Goal: Transaction & Acquisition: Purchase product/service

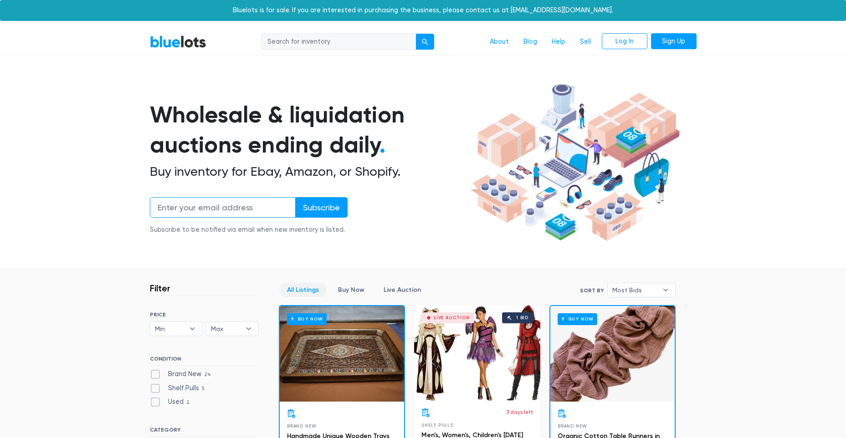
click at [195, 206] on input "email" at bounding box center [223, 207] width 146 height 21
click at [286, 44] on input "search" at bounding box center [339, 42] width 155 height 16
type input "pokemon"
click at [416, 34] on button "submit" at bounding box center [425, 42] width 18 height 16
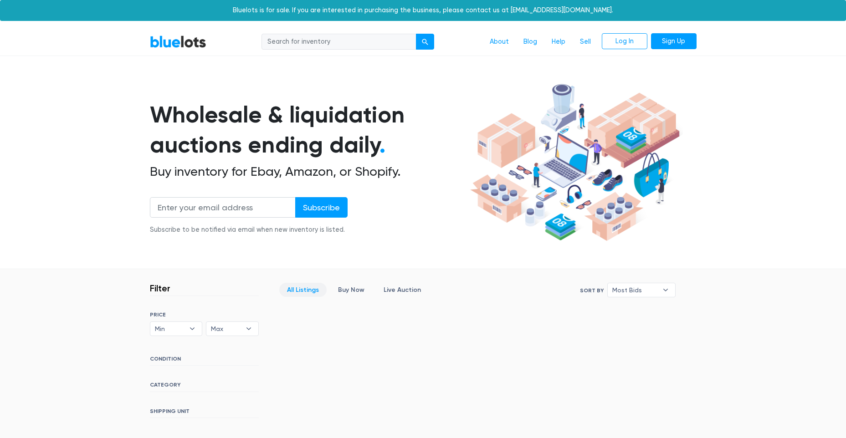
click at [278, 24] on body "Bluelots is for sale. If you are interested in purchasing the business, please …" at bounding box center [423, 316] width 846 height 633
click at [277, 28] on nav "BlueLots About Blog Help Sell Log In Sign Up" at bounding box center [423, 42] width 846 height 28
click at [278, 40] on input "search" at bounding box center [339, 42] width 155 height 16
click at [278, 41] on input "search" at bounding box center [339, 42] width 155 height 16
type input "ps5"
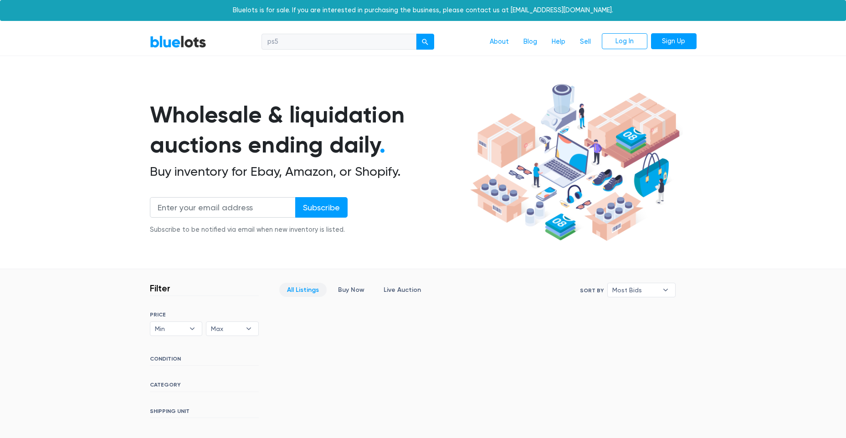
click at [416, 34] on button "submit" at bounding box center [425, 42] width 18 height 16
click at [310, 41] on input "search" at bounding box center [339, 42] width 155 height 16
type input "electronic"
click at [416, 34] on button "submit" at bounding box center [425, 42] width 18 height 16
click at [191, 33] on div "BlueLots About Blog Help Sell Log In Sign Up" at bounding box center [423, 41] width 561 height 17
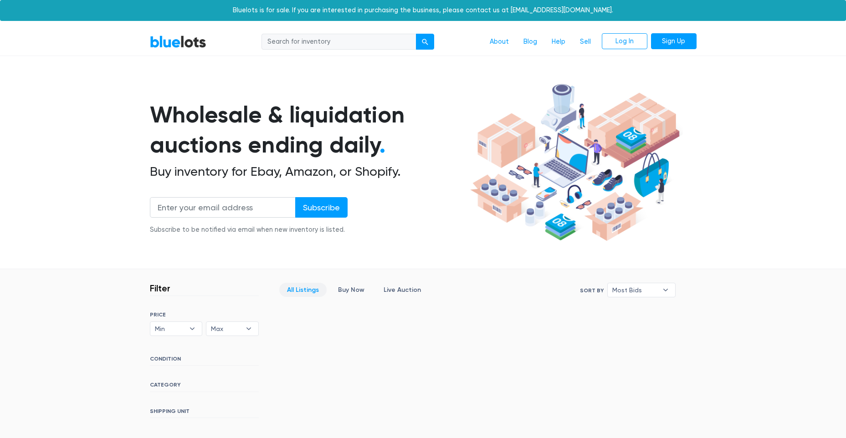
click at [187, 37] on link "BlueLots" at bounding box center [178, 41] width 57 height 13
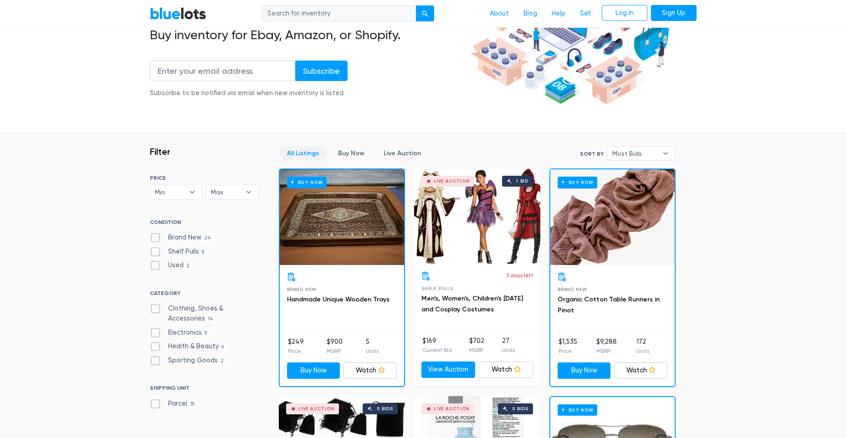
scroll to position [182, 0]
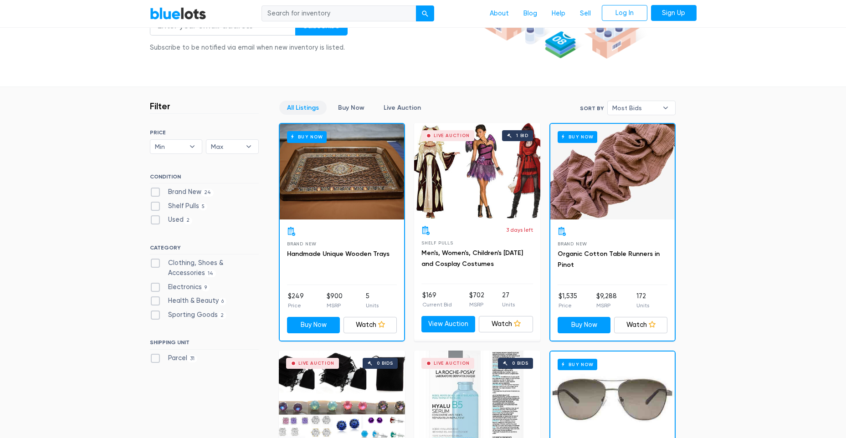
click at [174, 191] on label "Brand New 24" at bounding box center [182, 192] width 64 height 10
click at [156, 191] on New"] "Brand New 24" at bounding box center [153, 190] width 6 height 6
checkbox New"] "true"
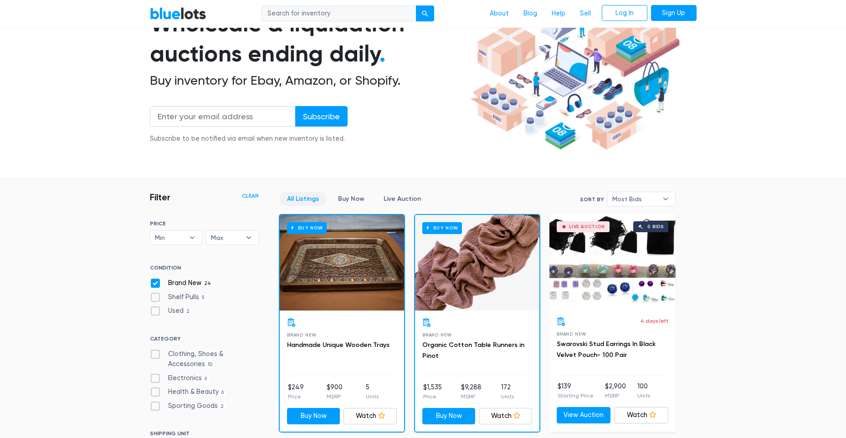
scroll to position [137, 0]
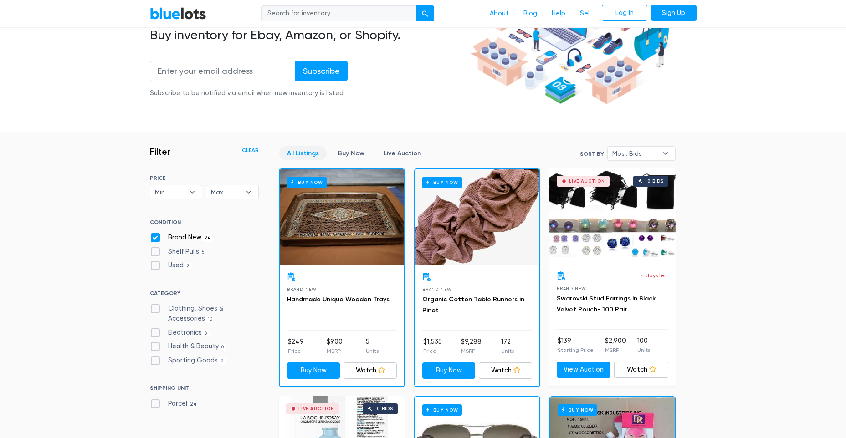
click at [154, 333] on label "Electronics 6" at bounding box center [180, 333] width 60 height 10
click at [154, 333] on input "Electronics 6" at bounding box center [153, 331] width 6 height 6
checkbox input "true"
